Goal: Information Seeking & Learning: Understand process/instructions

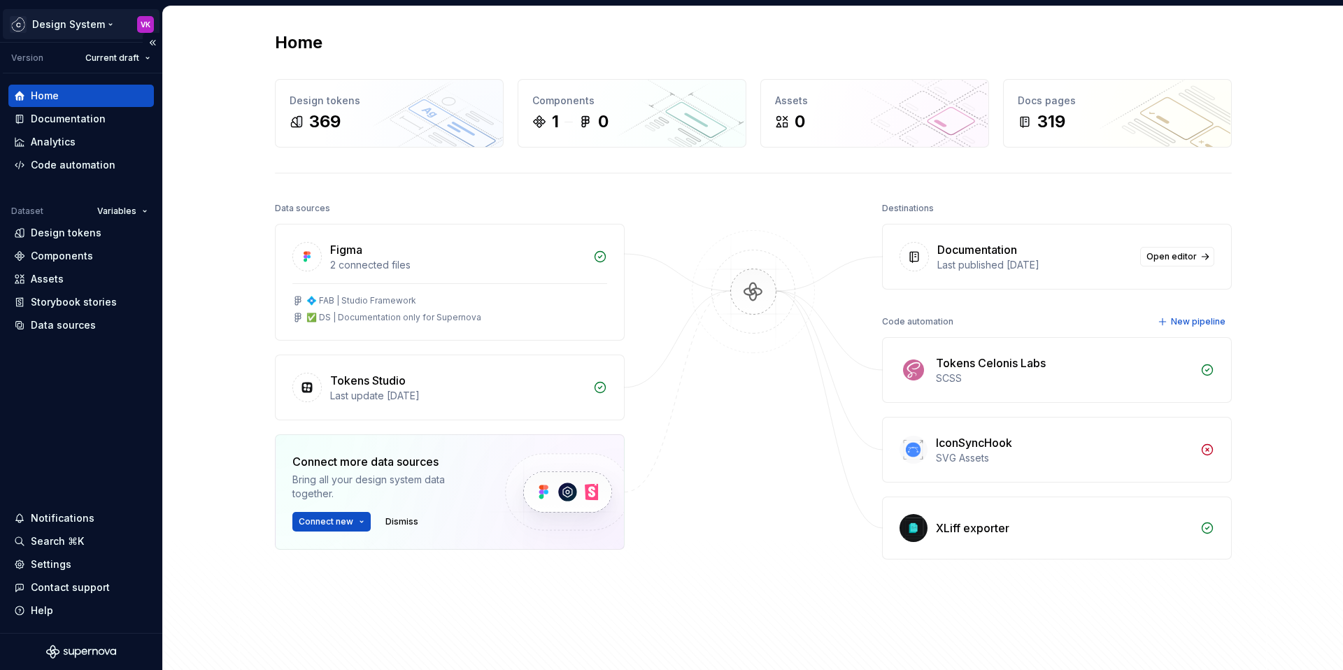
click at [82, 22] on html "Design System VK Version Current draft Home Documentation Analytics Code automa…" at bounding box center [671, 335] width 1343 height 670
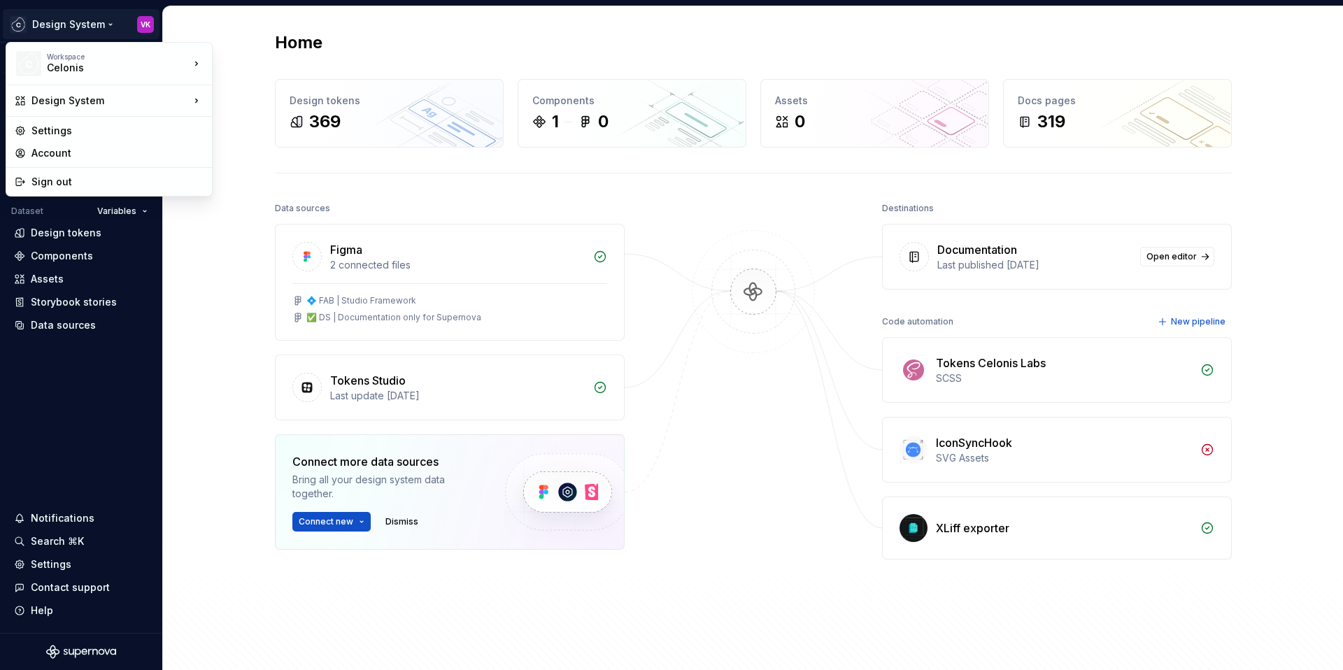
click at [203, 27] on html "Design System VK Version Current draft Home Documentation Analytics Code automa…" at bounding box center [671, 335] width 1343 height 670
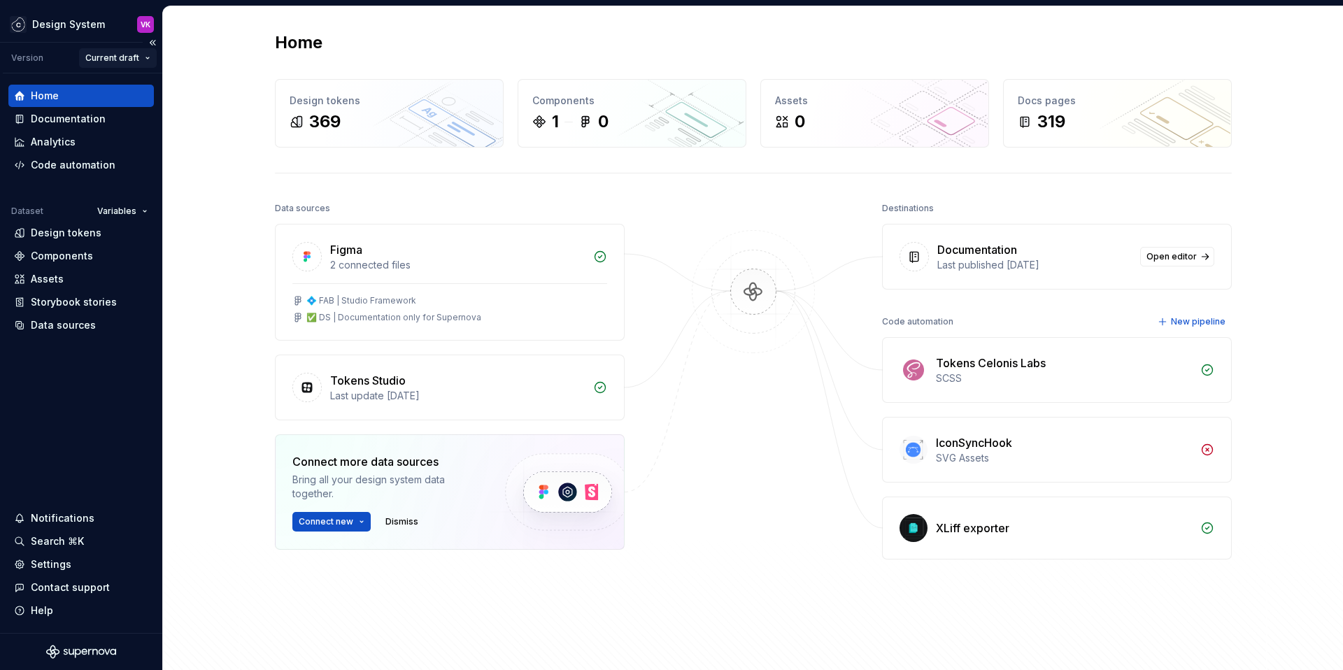
click at [129, 59] on html "Design System VK Version Current draft Home Documentation Analytics Code automa…" at bounding box center [671, 335] width 1343 height 670
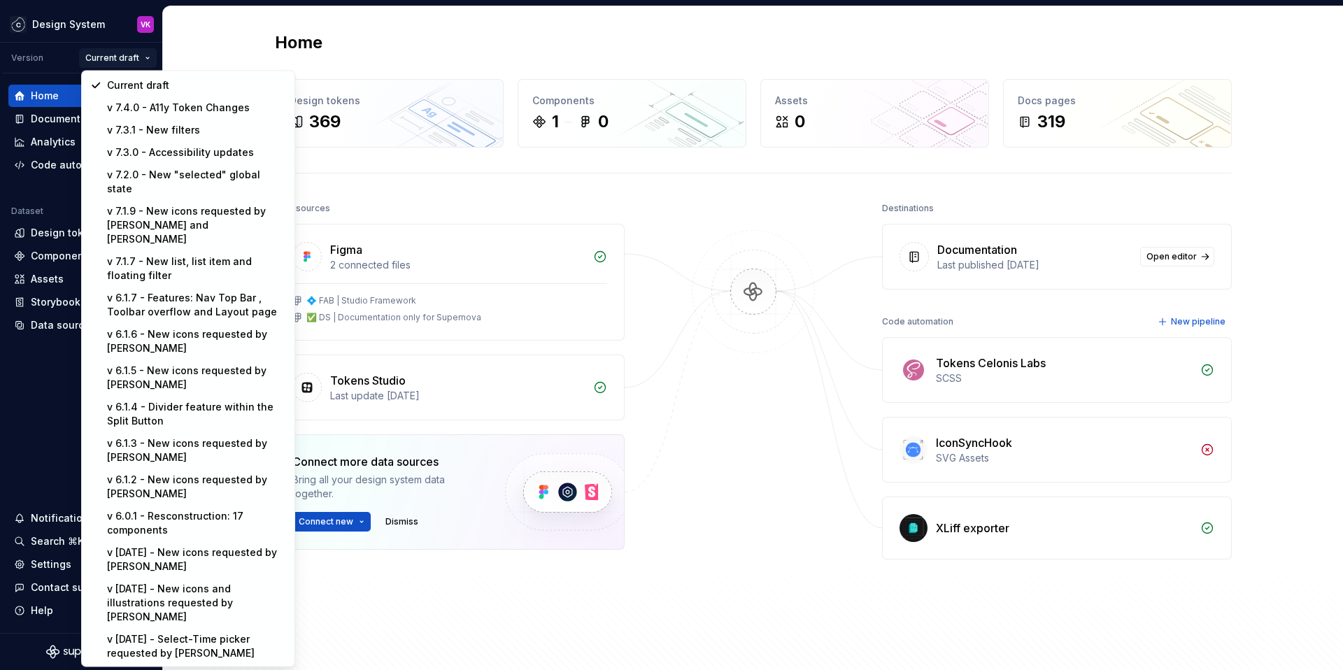
click at [202, 55] on html "Design System VK Version Current draft Home Documentation Analytics Code automa…" at bounding box center [671, 335] width 1343 height 670
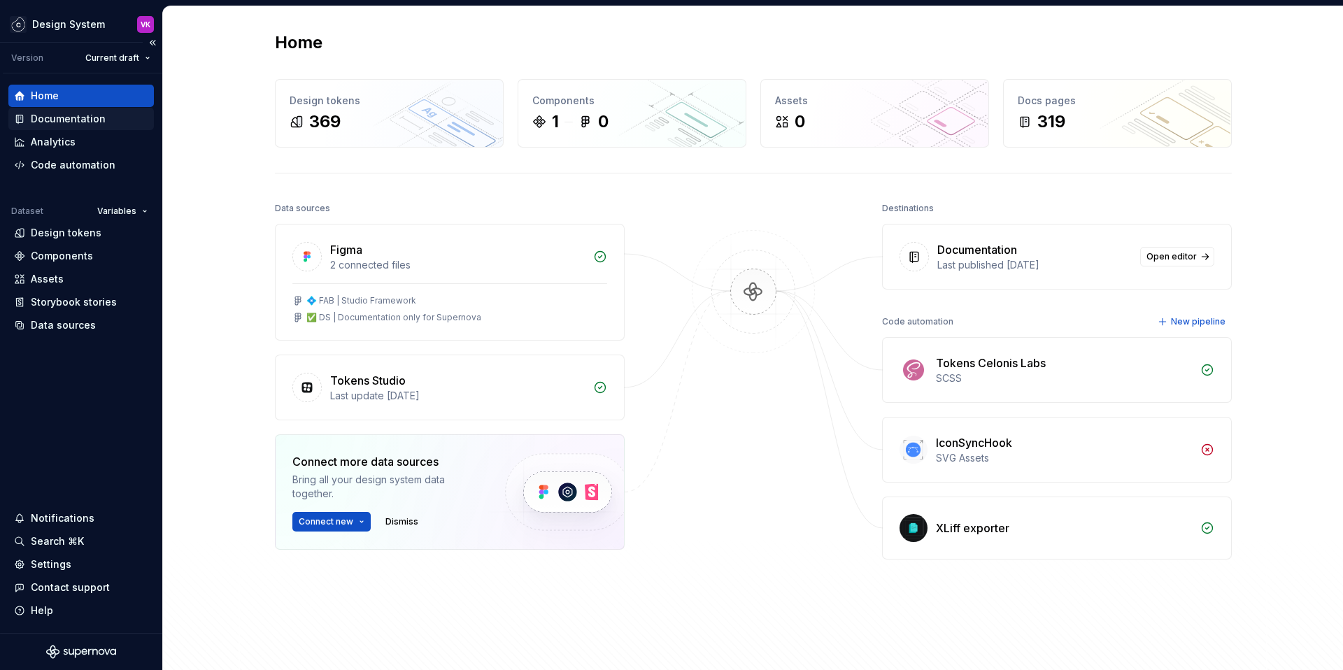
click at [93, 122] on div "Documentation" at bounding box center [68, 119] width 75 height 14
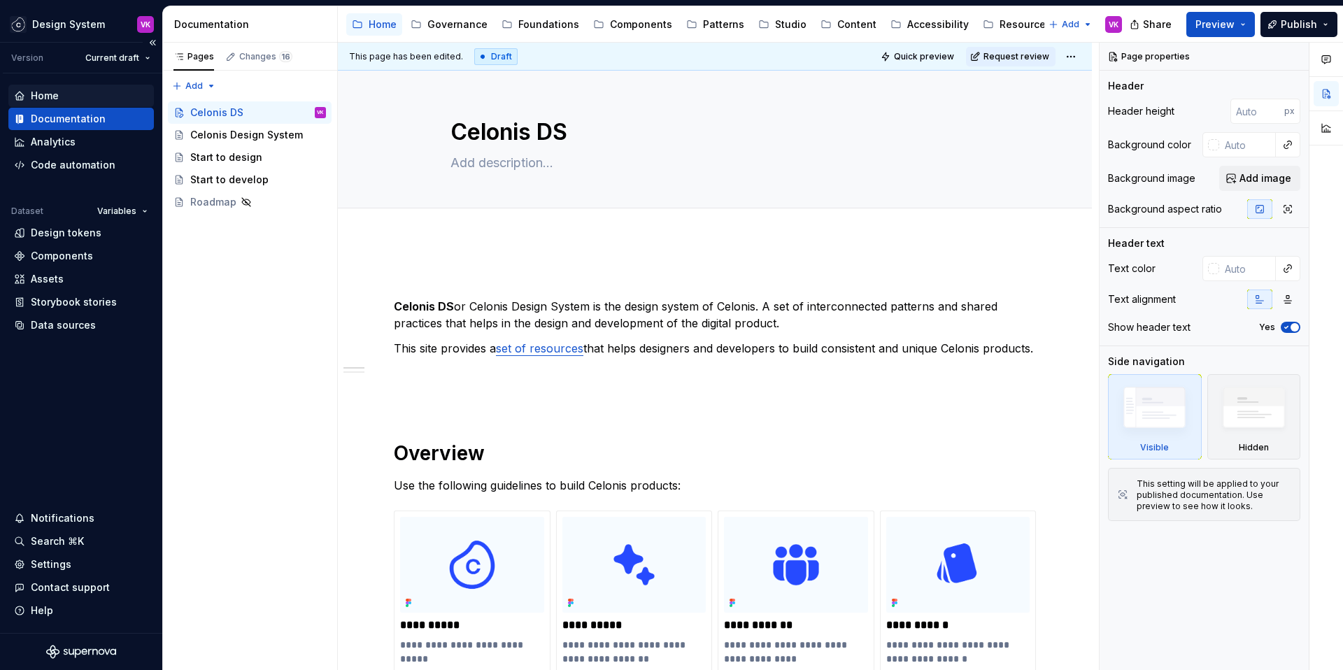
click at [50, 92] on div "Home" at bounding box center [45, 96] width 28 height 14
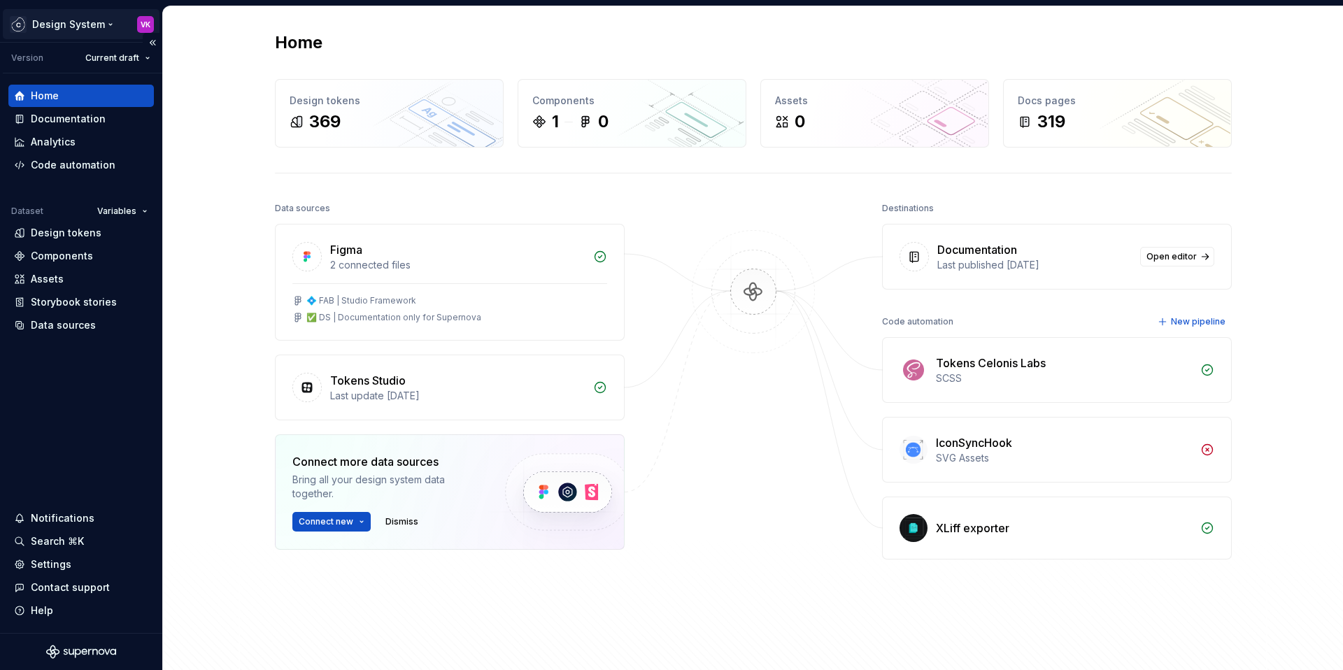
click at [73, 19] on html "Design System VK Version Current draft Home Documentation Analytics Code automa…" at bounding box center [671, 335] width 1343 height 670
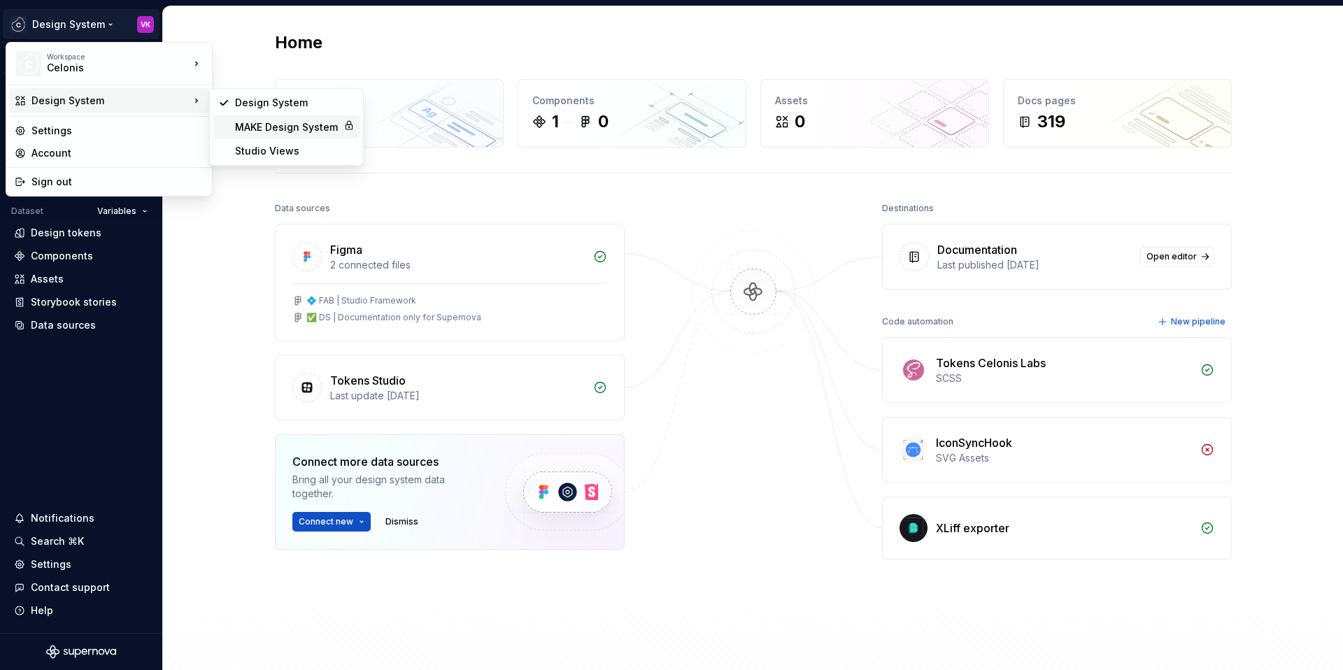
click at [264, 132] on div "MAKE Design System" at bounding box center [286, 127] width 103 height 14
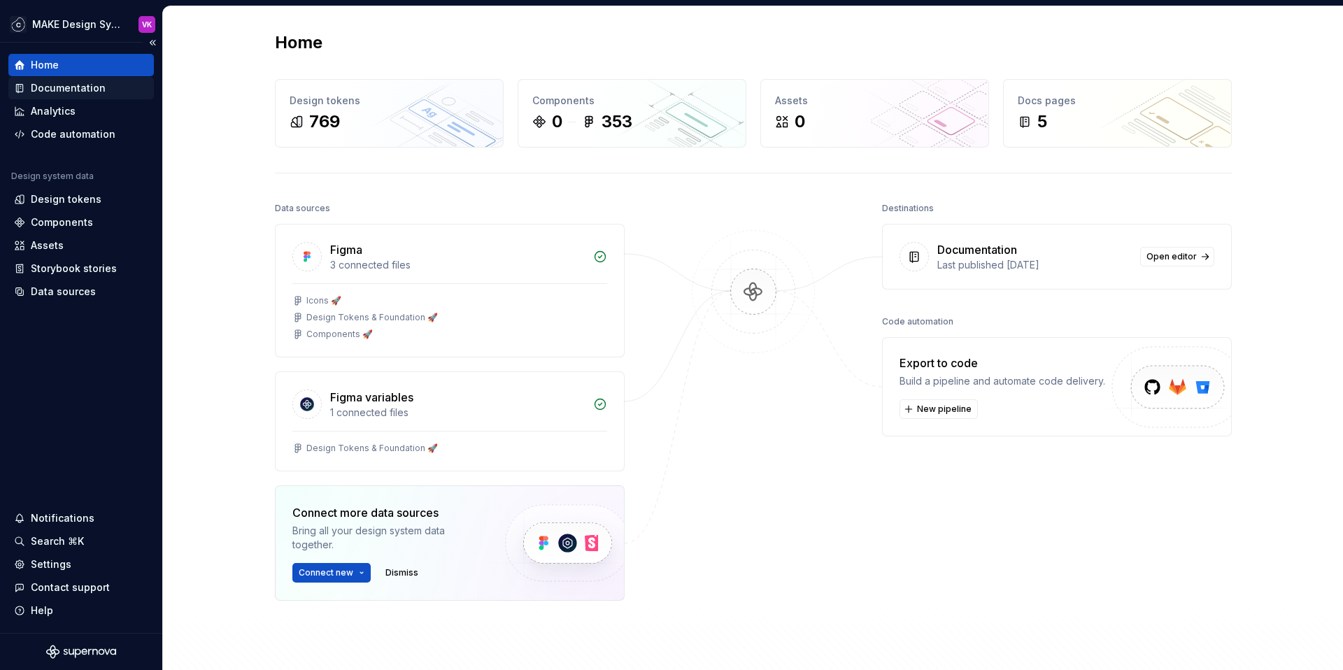
click at [111, 85] on div "Documentation" at bounding box center [81, 88] width 134 height 14
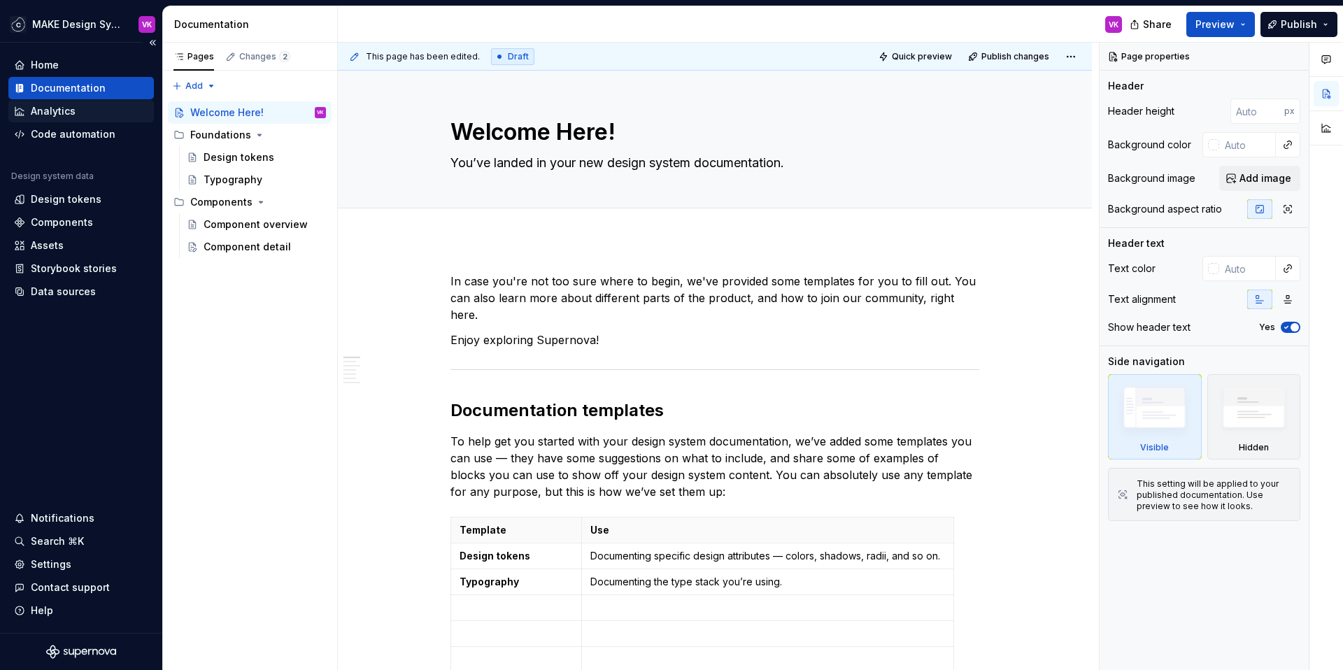
click at [75, 110] on div "Analytics" at bounding box center [81, 111] width 134 height 14
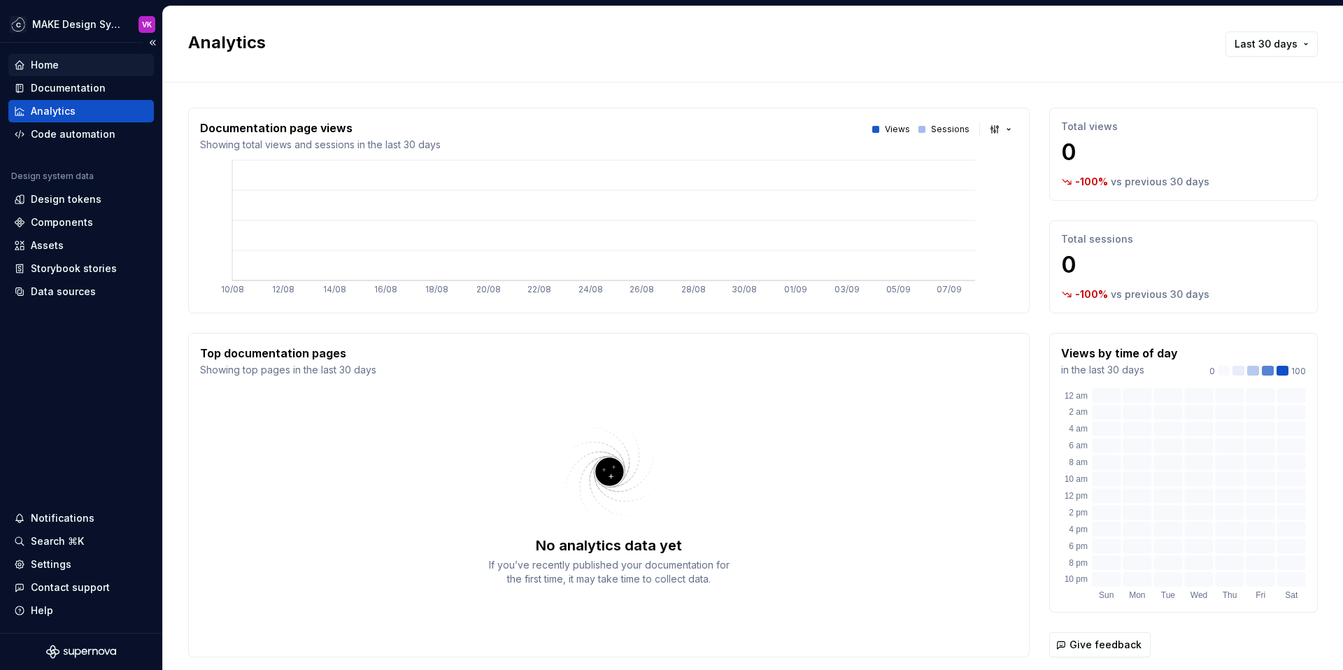
click at [47, 61] on div "Home" at bounding box center [45, 65] width 28 height 14
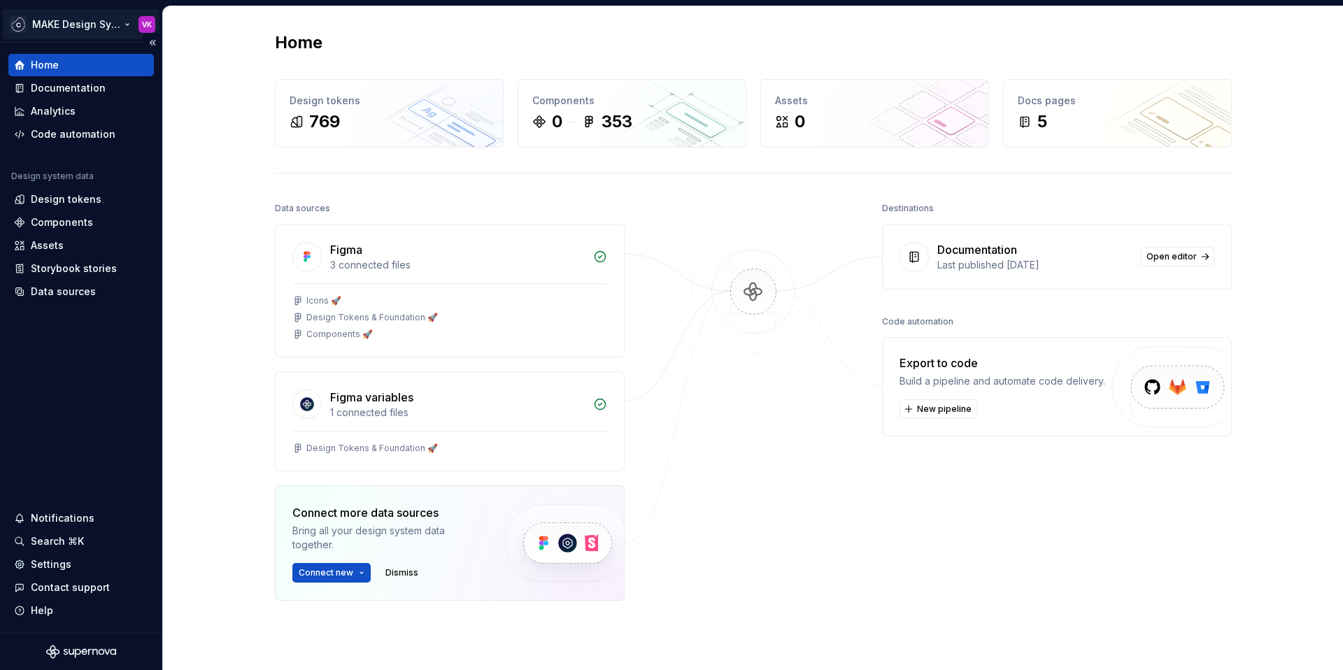
click at [52, 21] on html "MAKE Design System VK Home Documentation Analytics Code automation Design syste…" at bounding box center [671, 335] width 1343 height 670
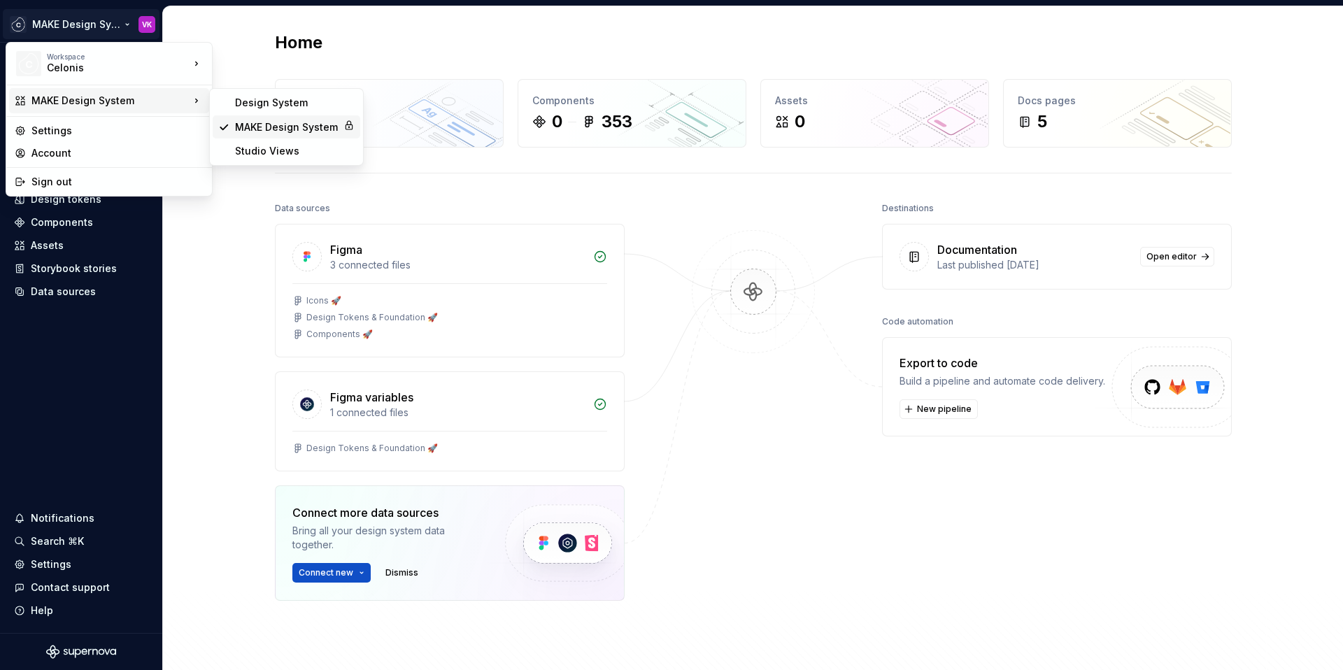
click at [306, 126] on div "MAKE Design System" at bounding box center [286, 127] width 103 height 14
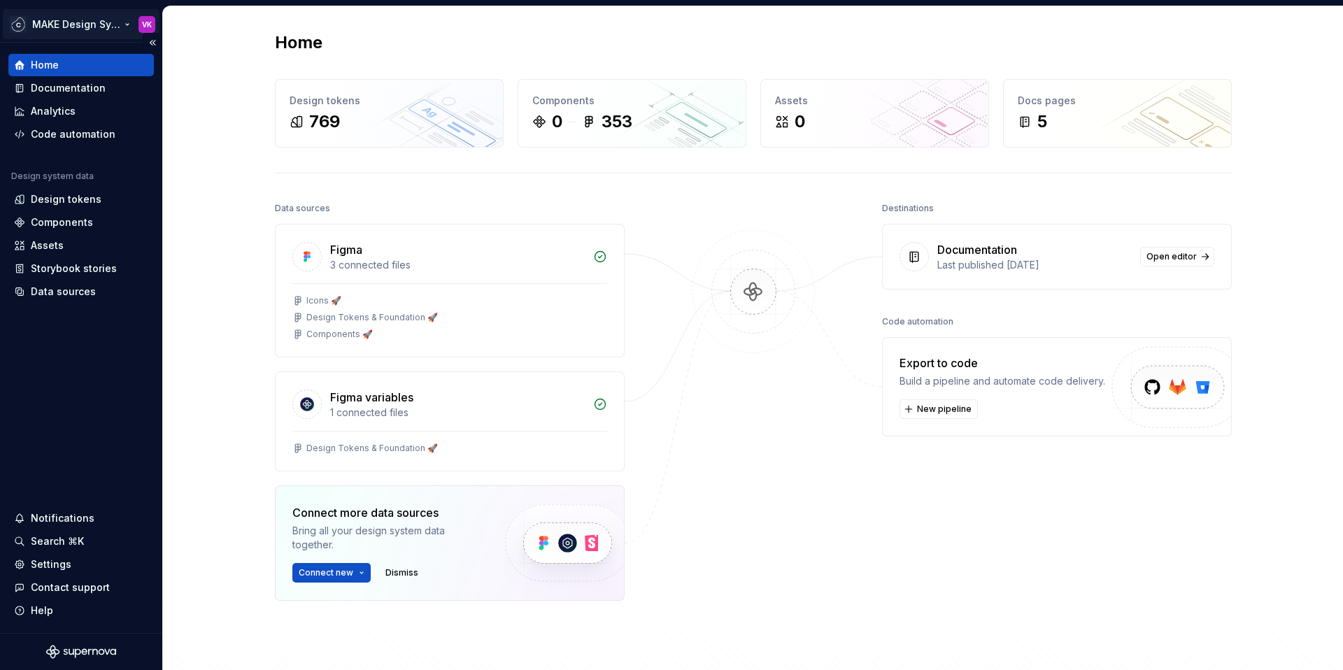
click at [64, 26] on html "MAKE Design System VK Home Documentation Analytics Code automation Design syste…" at bounding box center [671, 335] width 1343 height 670
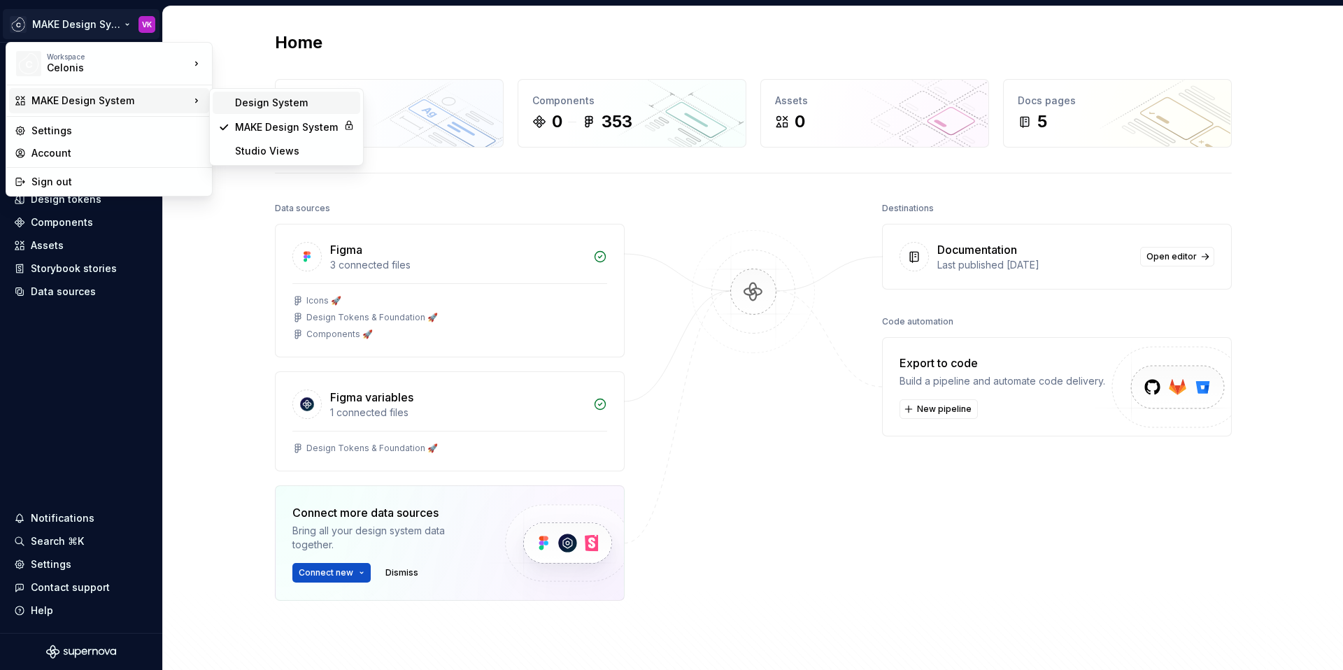
click at [253, 106] on div "Design System" at bounding box center [295, 103] width 120 height 14
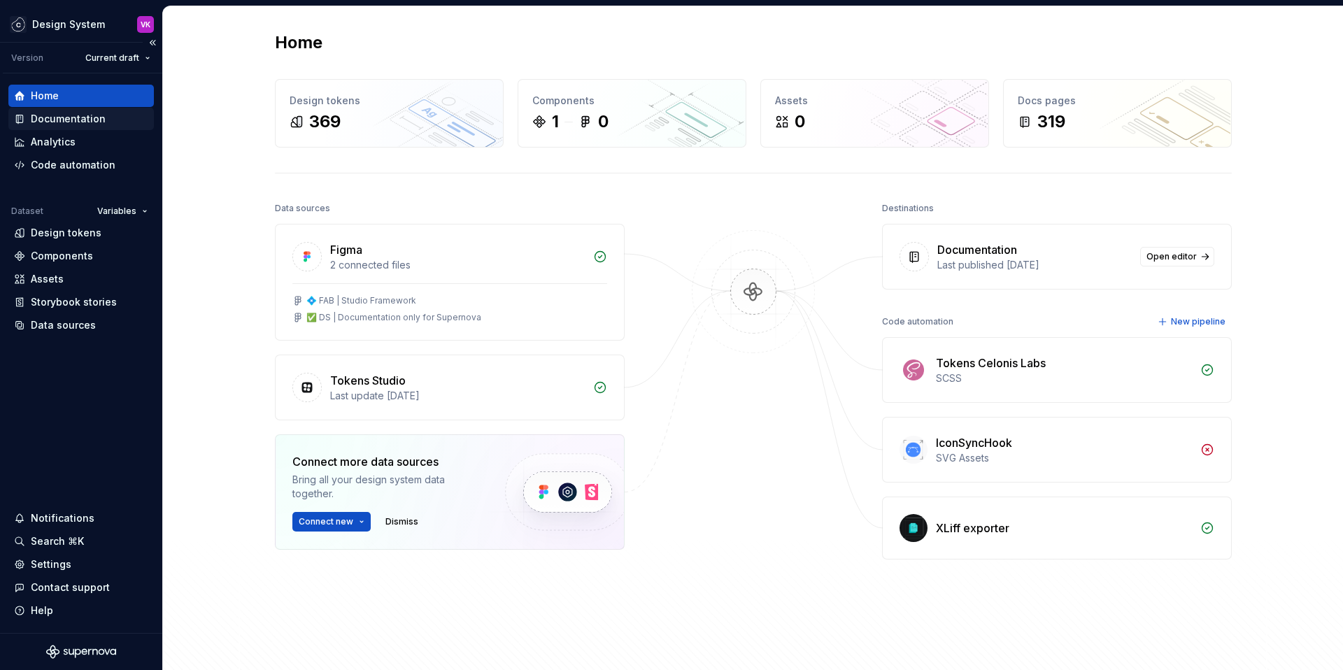
click at [75, 113] on div "Documentation" at bounding box center [68, 119] width 75 height 14
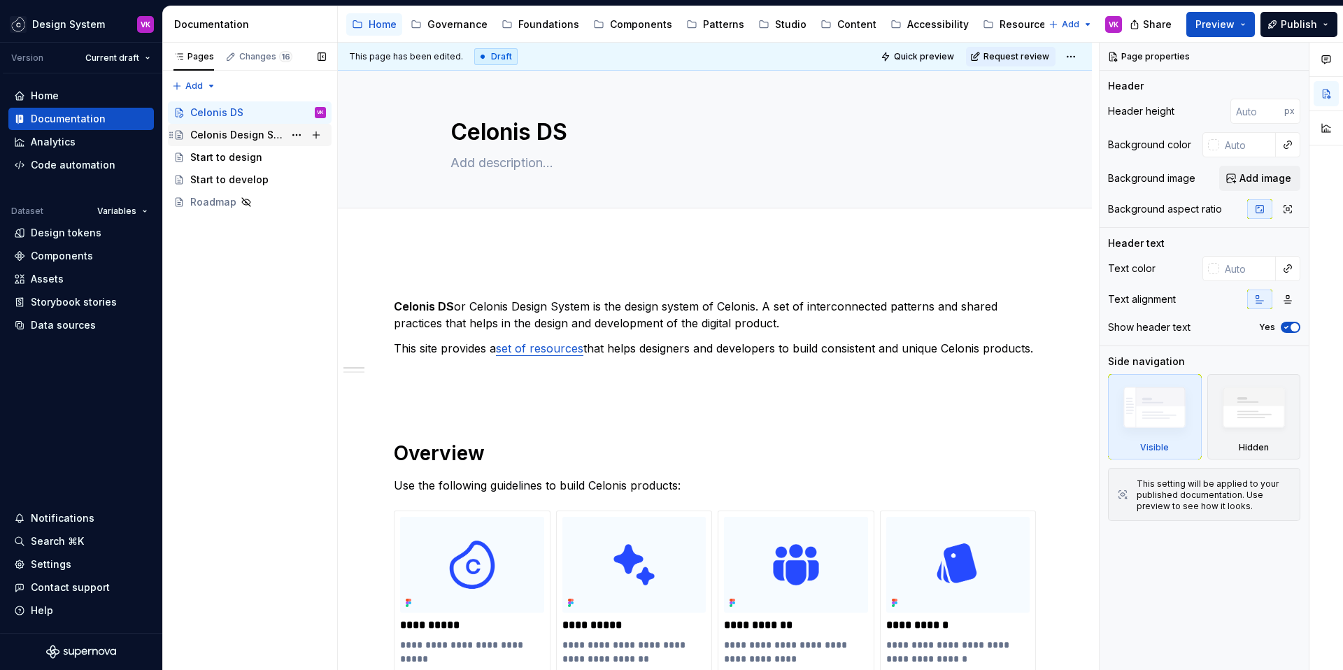
click at [239, 136] on div "Celonis Design System" at bounding box center [237, 135] width 94 height 14
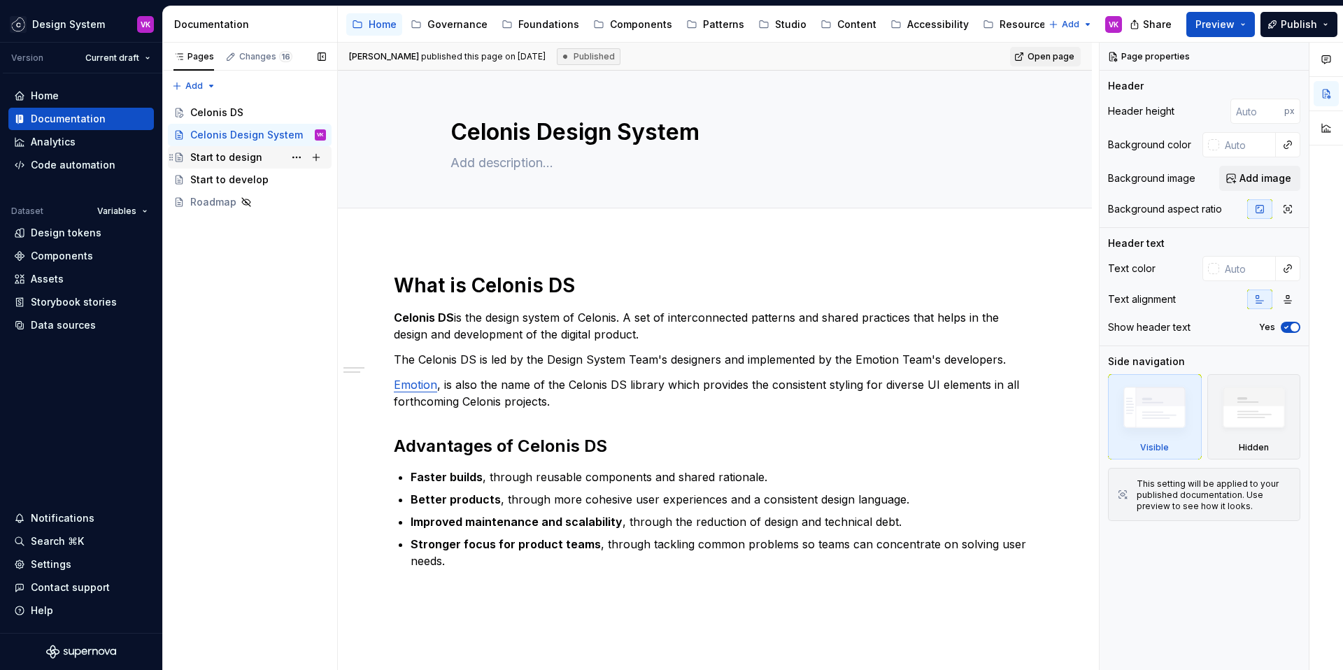
click at [210, 160] on div "Start to design" at bounding box center [226, 157] width 72 height 14
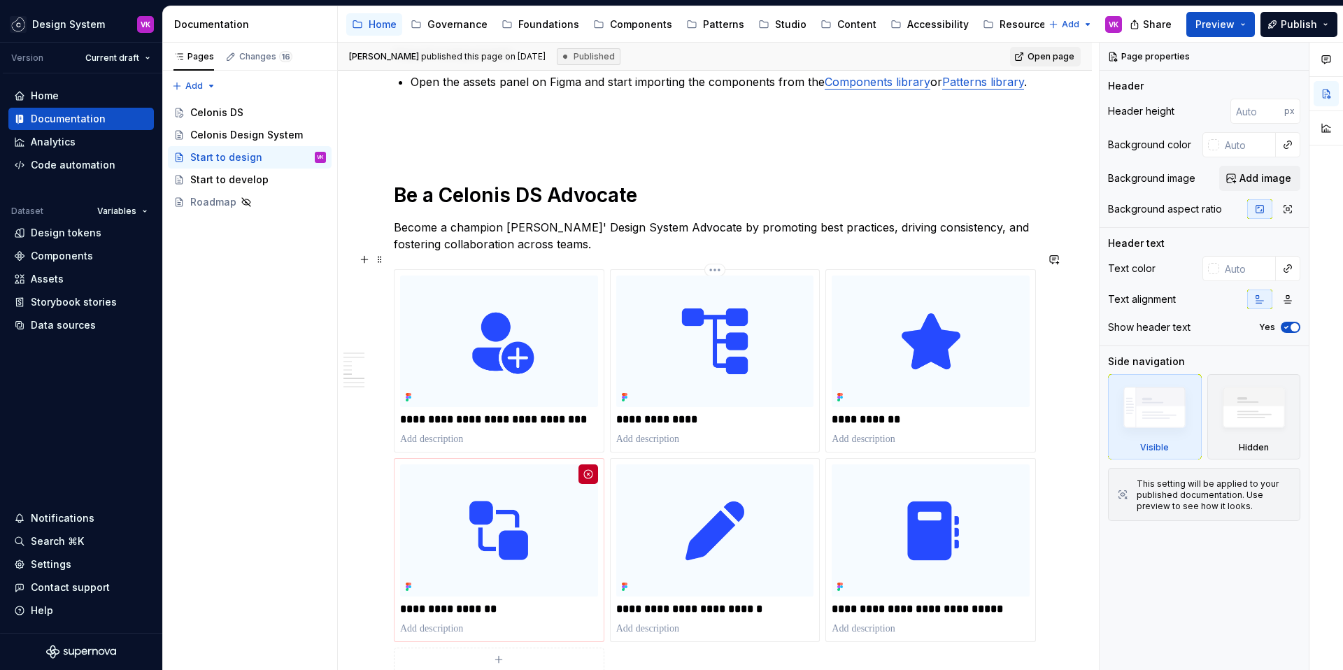
scroll to position [942, 0]
type textarea "*"
